Goal: Task Accomplishment & Management: Manage account settings

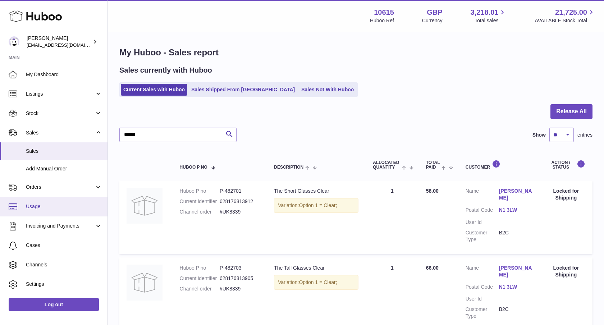
click at [52, 215] on link "Usage" at bounding box center [54, 206] width 108 height 19
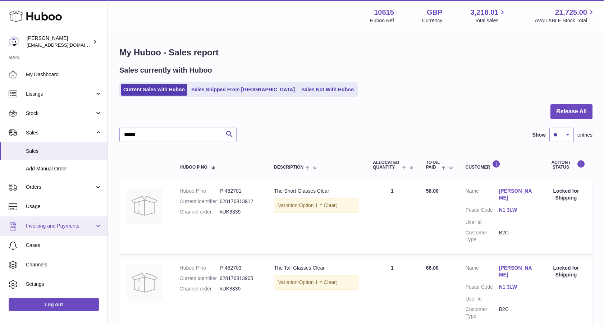
click at [49, 226] on span "Invoicing and Payments" at bounding box center [60, 226] width 69 height 7
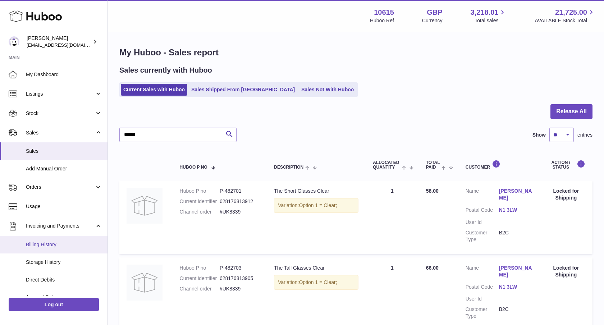
click at [42, 243] on span "Billing History" at bounding box center [64, 244] width 76 height 7
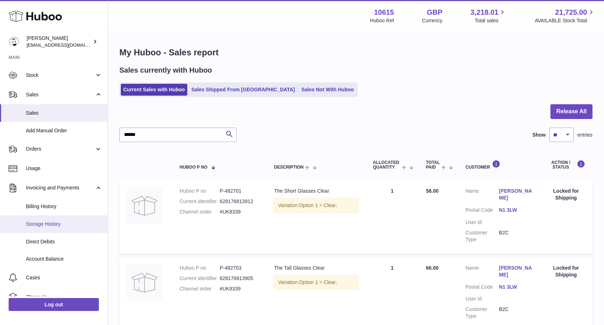
scroll to position [49, 0]
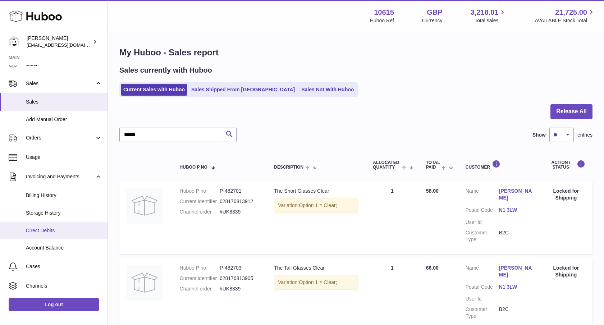
click at [52, 231] on span "Direct Debits" at bounding box center [64, 230] width 76 height 7
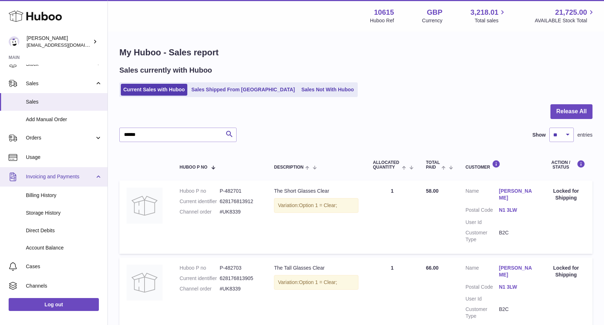
click at [91, 180] on span "Invoicing and Payments" at bounding box center [60, 176] width 69 height 7
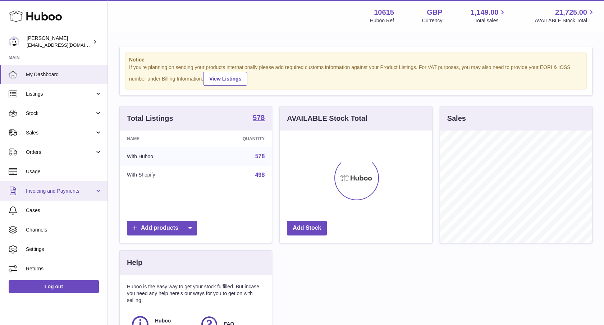
scroll to position [112, 152]
click at [81, 192] on span "Invoicing and Payments" at bounding box center [60, 191] width 69 height 7
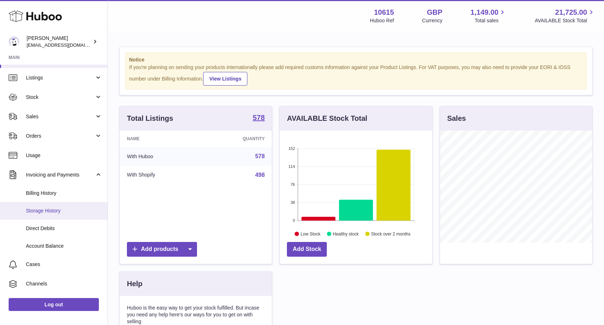
scroll to position [21, 0]
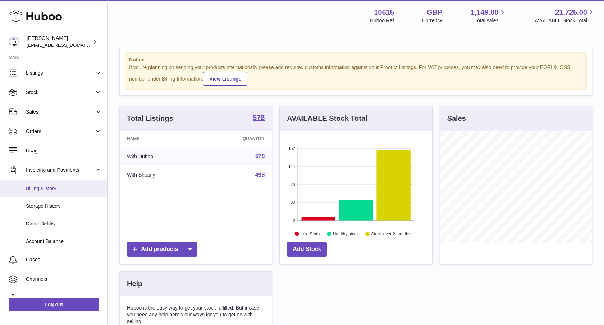
click at [55, 189] on span "Billing History" at bounding box center [64, 188] width 76 height 7
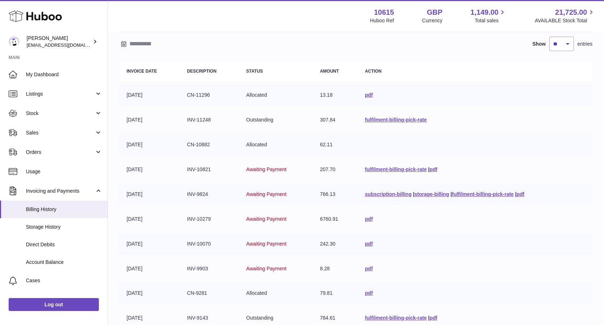
scroll to position [64, 0]
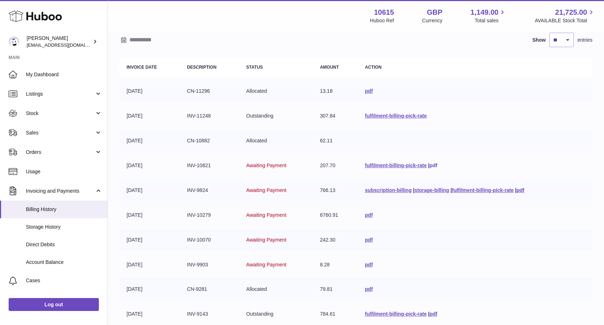
click at [430, 165] on link "pdf" at bounding box center [434, 166] width 8 height 6
